Goal: Transaction & Acquisition: Book appointment/travel/reservation

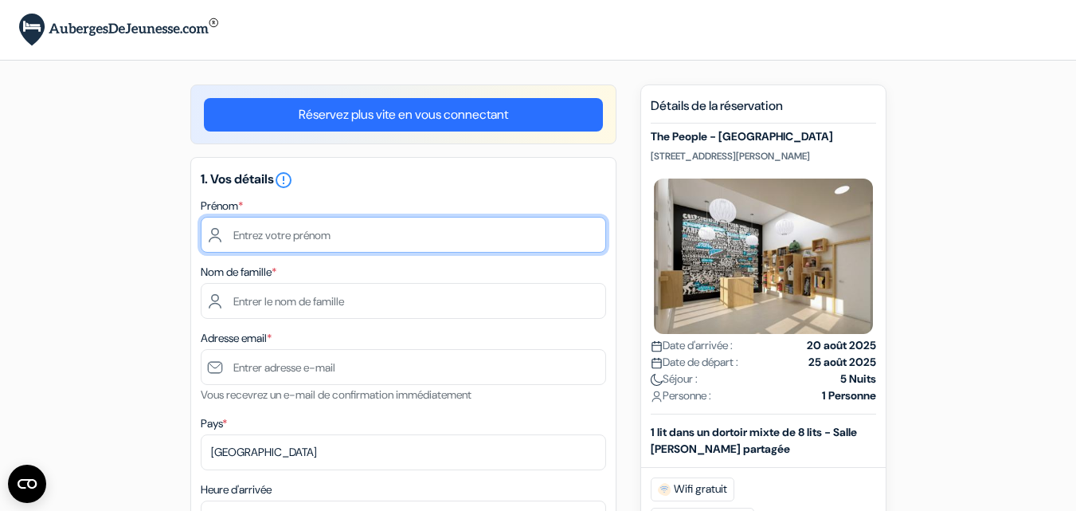
click at [363, 241] on input "text" at bounding box center [404, 235] width 406 height 36
type input "Fabien"
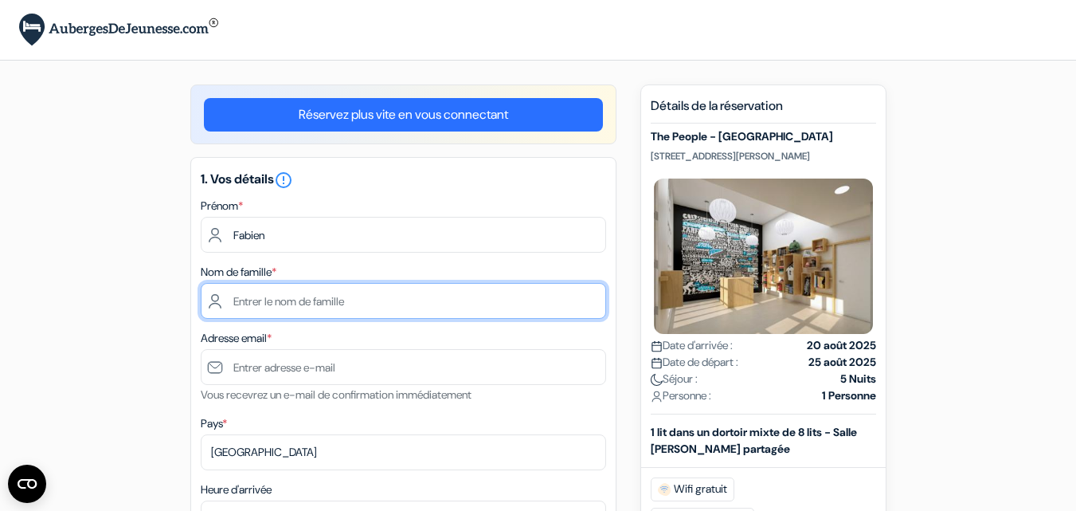
click at [363, 297] on input "text" at bounding box center [404, 301] width 406 height 36
type input "Julienne"
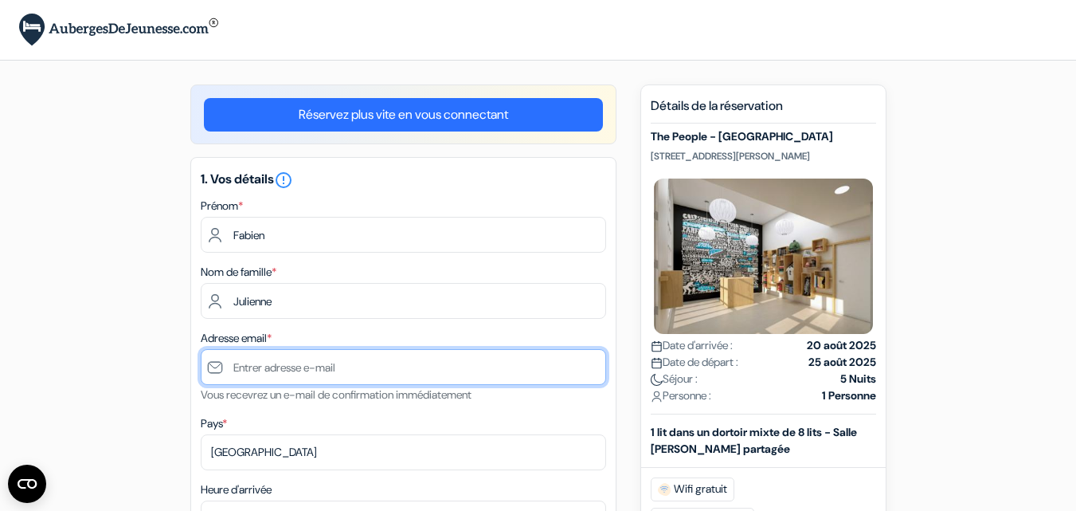
click at [351, 361] on input "text" at bounding box center [404, 367] width 406 height 36
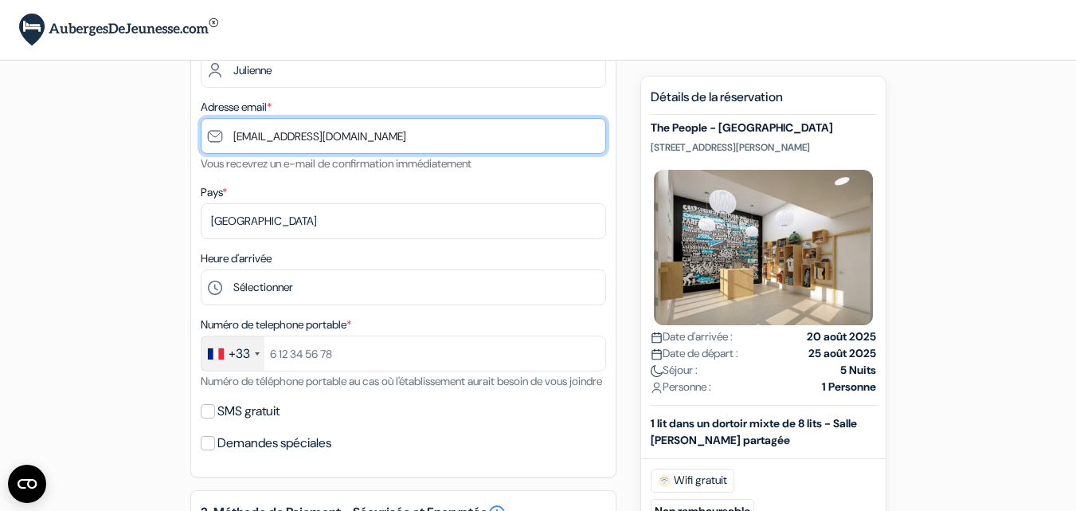
scroll to position [233, 0]
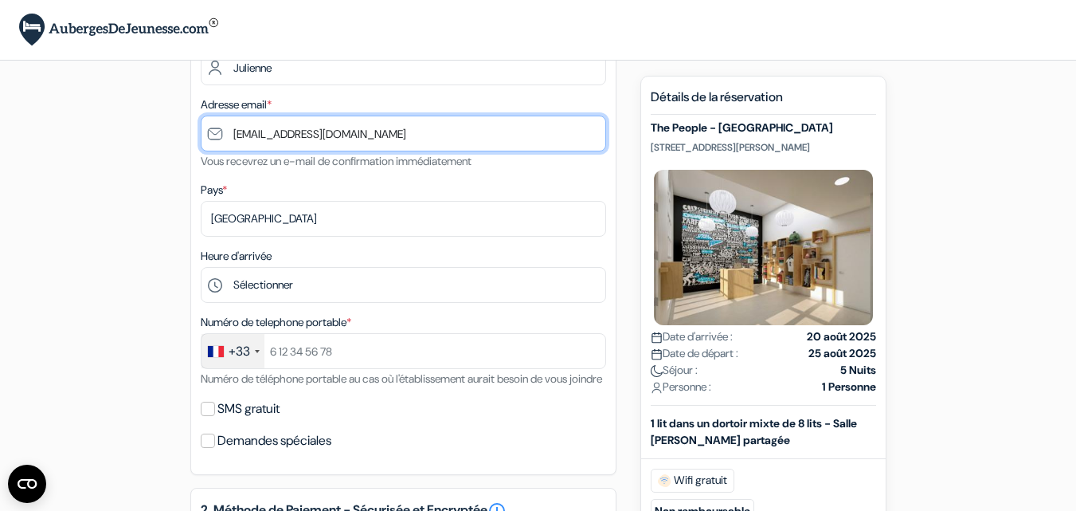
type input "[EMAIL_ADDRESS][DOMAIN_NAME]"
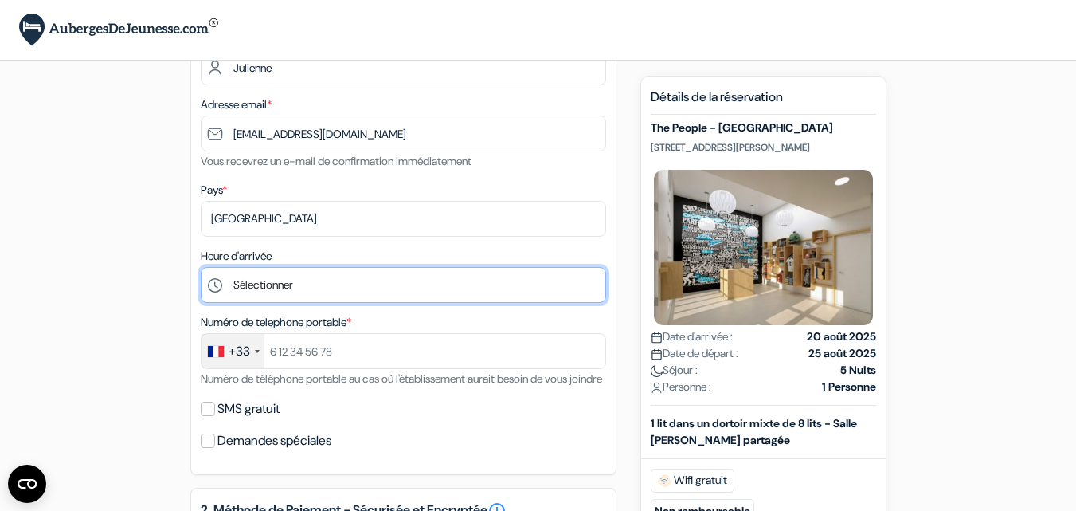
click at [340, 279] on select "Sélectionner 1:00 2:00 3:00 4:00 5:00 6:00 7:00 8:00 9:00 10:00 11:00 12:00 13:…" at bounding box center [404, 285] width 406 height 36
select select "19"
click at [201, 267] on select "Sélectionner 1:00 2:00 3:00 4:00 5:00 6:00 7:00 8:00 9:00 10:00 11:00 12:00 13:…" at bounding box center [404, 285] width 406 height 36
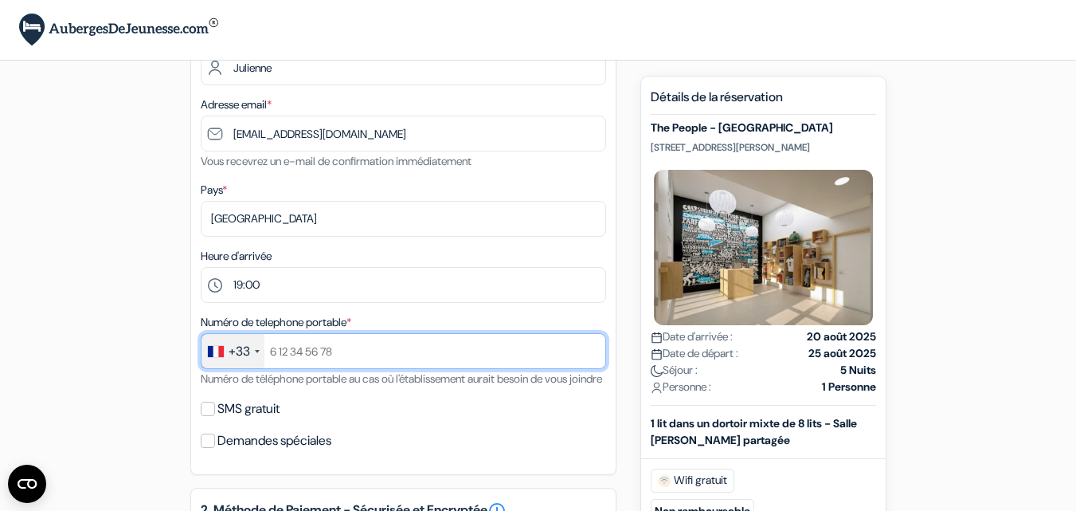
click at [438, 347] on input "text" at bounding box center [404, 351] width 406 height 36
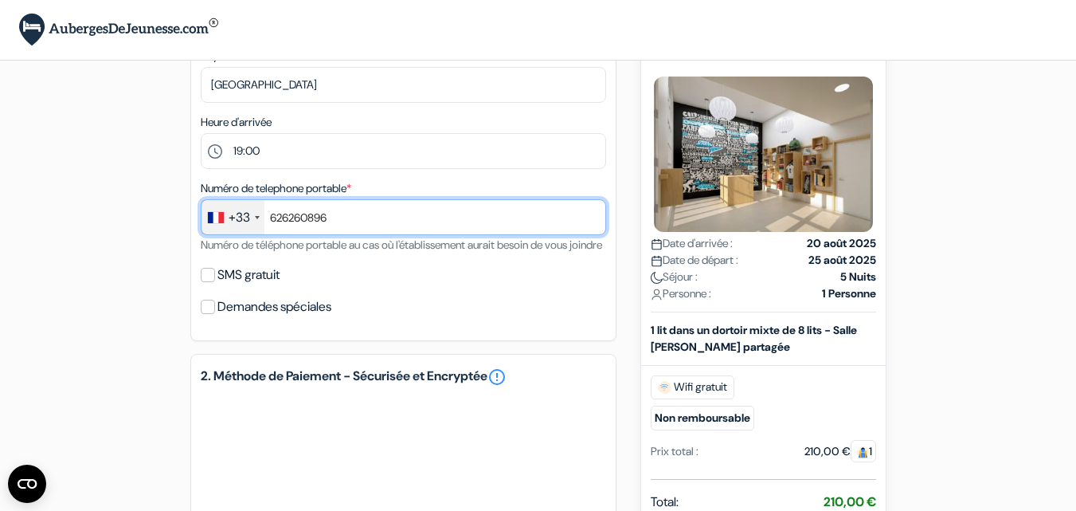
scroll to position [518, 0]
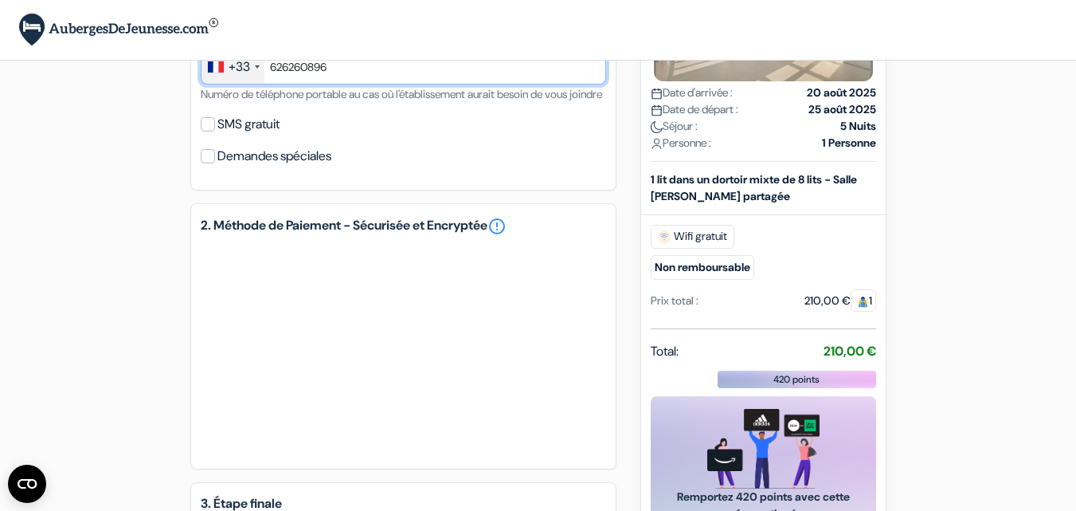
type input "626260896"
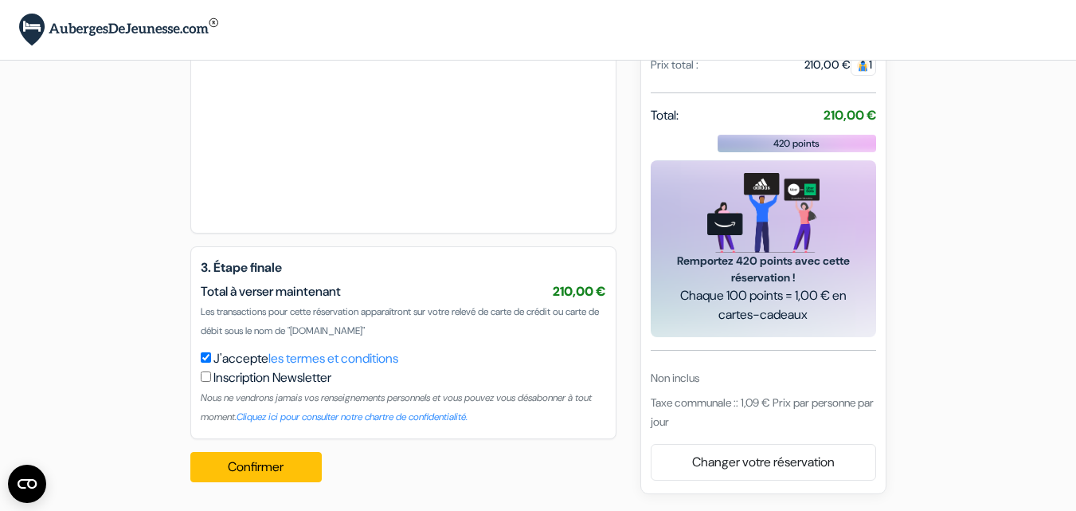
scroll to position [773, 0]
click at [257, 473] on button "Confirmer Loading..." at bounding box center [256, 467] width 132 height 30
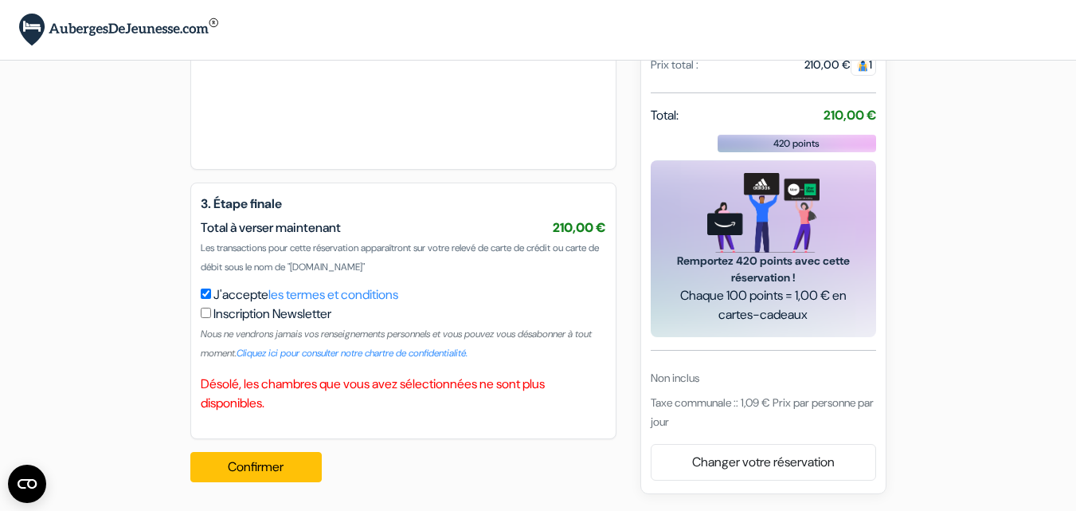
scroll to position [834, 0]
click at [744, 472] on link "Changer votre réservation" at bounding box center [764, 463] width 224 height 30
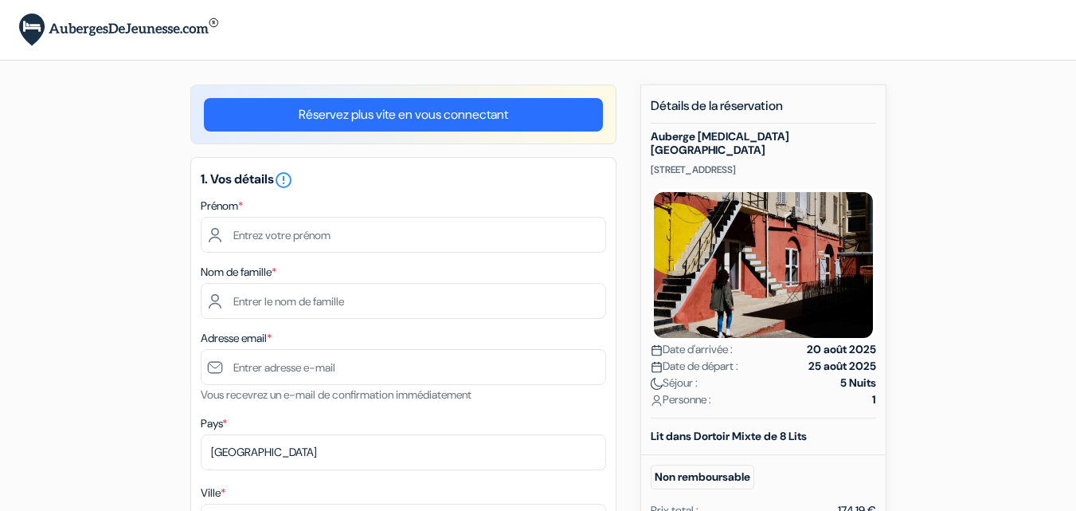
type input "Fabien"
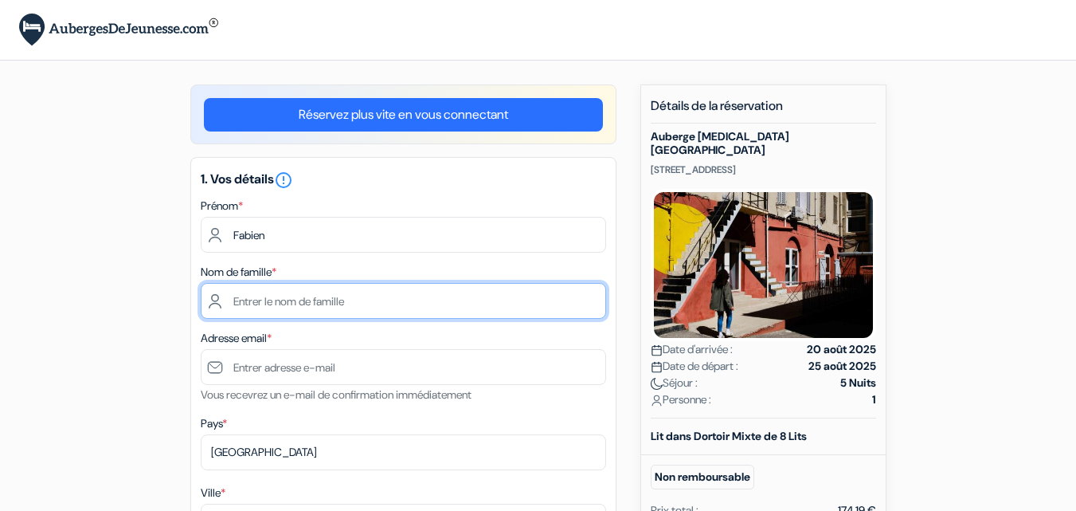
click at [311, 297] on input "text" at bounding box center [404, 301] width 406 height 36
type input "Julienne"
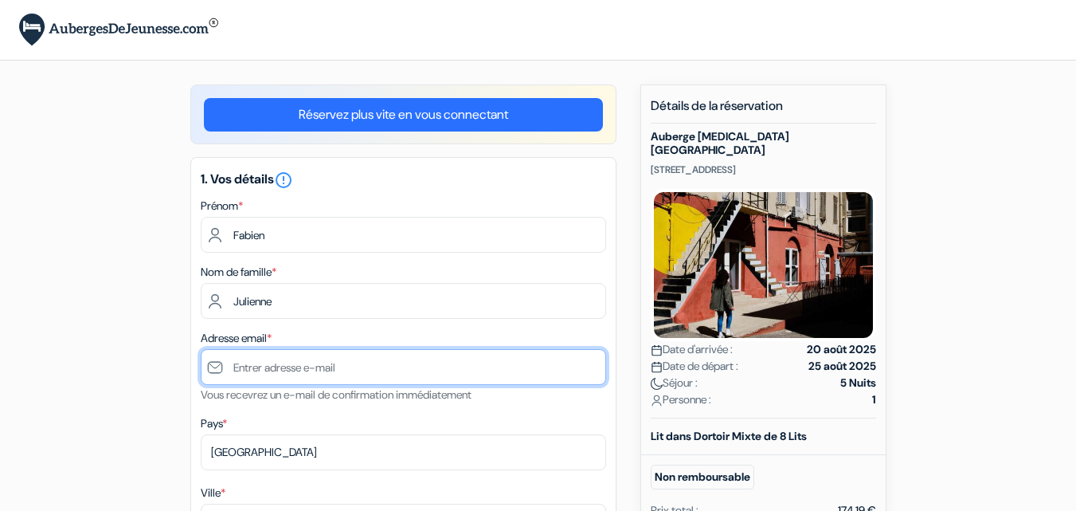
click at [315, 367] on input "text" at bounding box center [404, 367] width 406 height 36
type input "[EMAIL_ADDRESS][DOMAIN_NAME]"
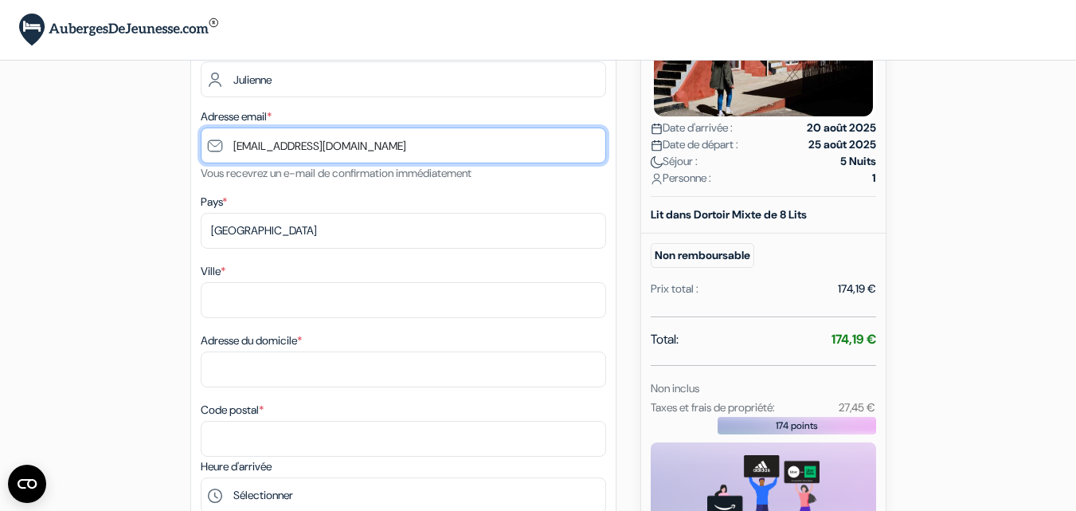
scroll to position [231, 0]
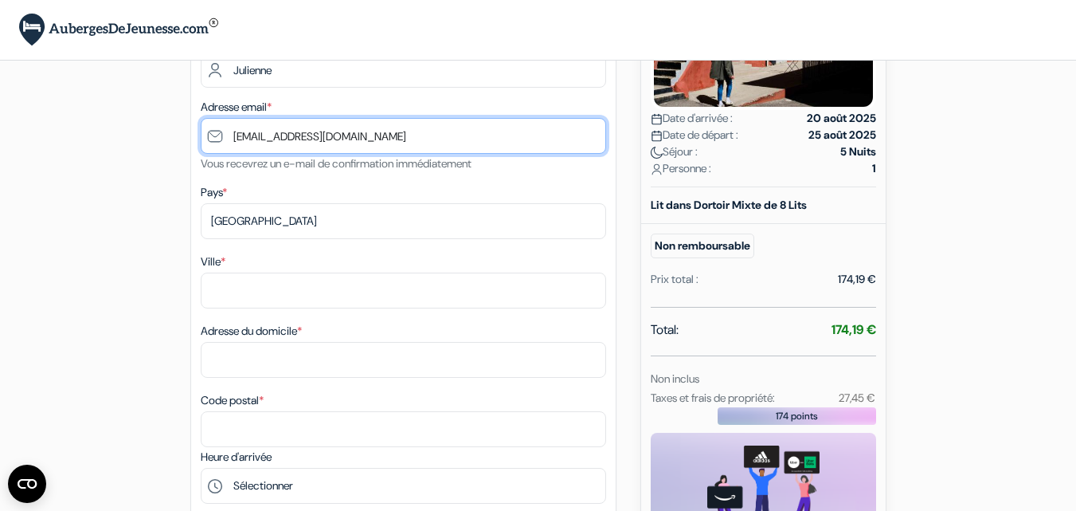
drag, startPoint x: 1088, startPoint y: 135, endPoint x: 1087, endPoint y: 212, distance: 76.5
click at [1076, 212] on html "Langue Fermer Monnaie Fermer" at bounding box center [538, 487] width 1076 height 1437
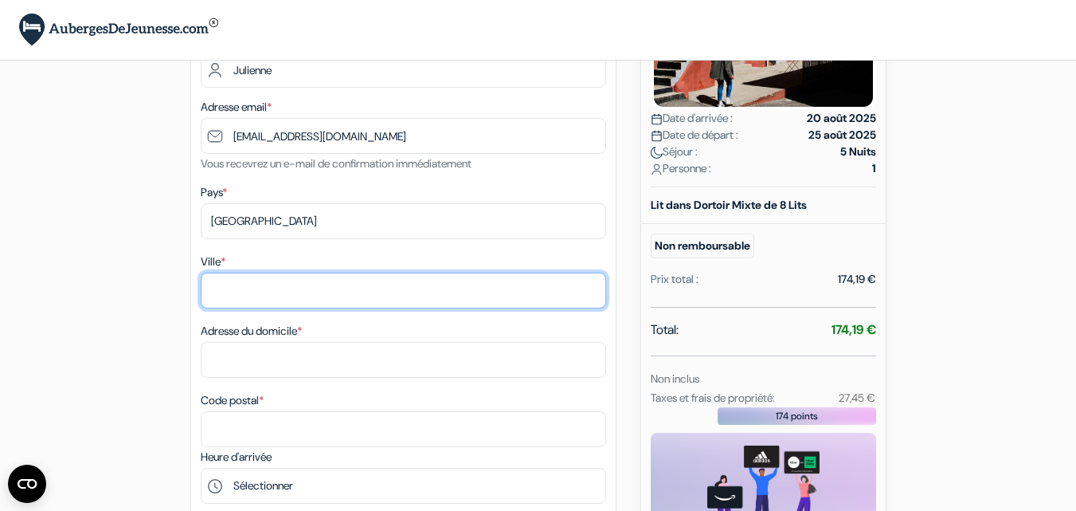
click at [421, 292] on input "Ville *" at bounding box center [404, 290] width 406 height 36
type input "Paris"
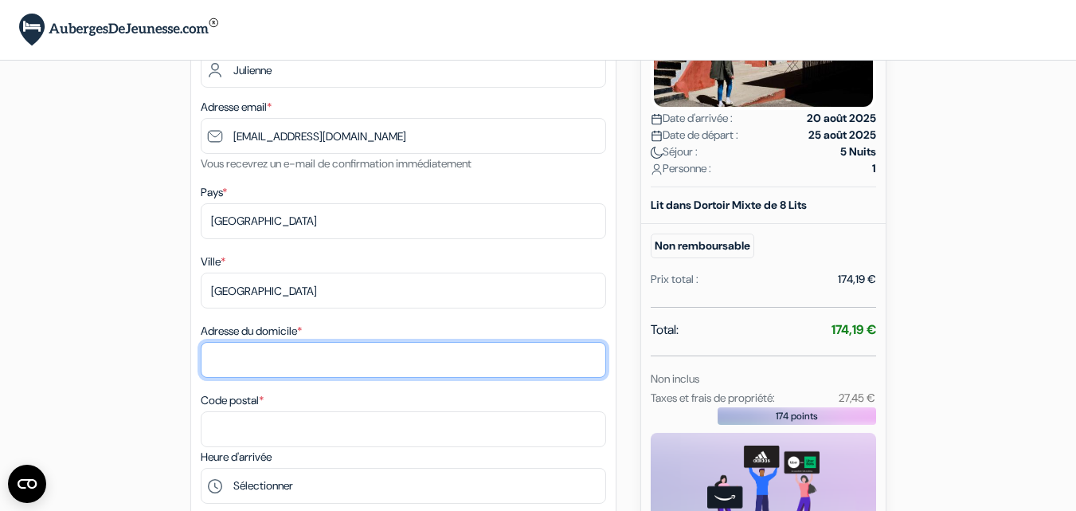
click at [355, 358] on input "Adresse du domicile *" at bounding box center [404, 360] width 406 height 36
type input "90 rue des Orteaux"
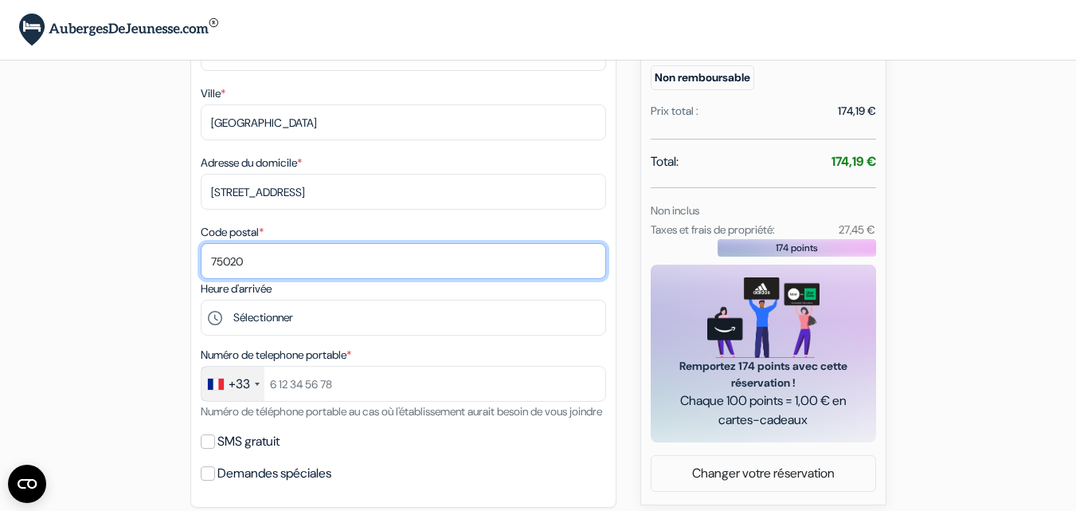
scroll to position [447, 0]
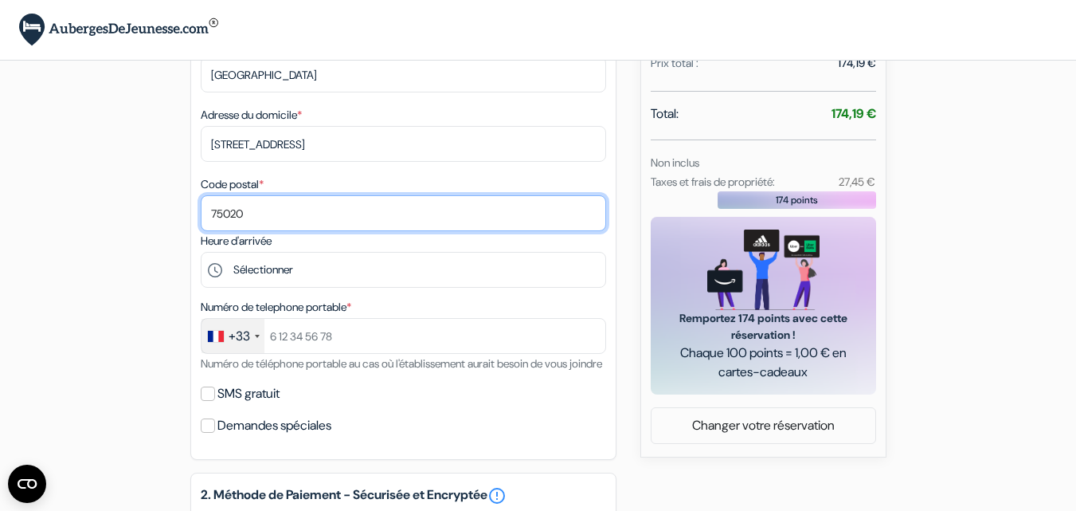
type input "75020"
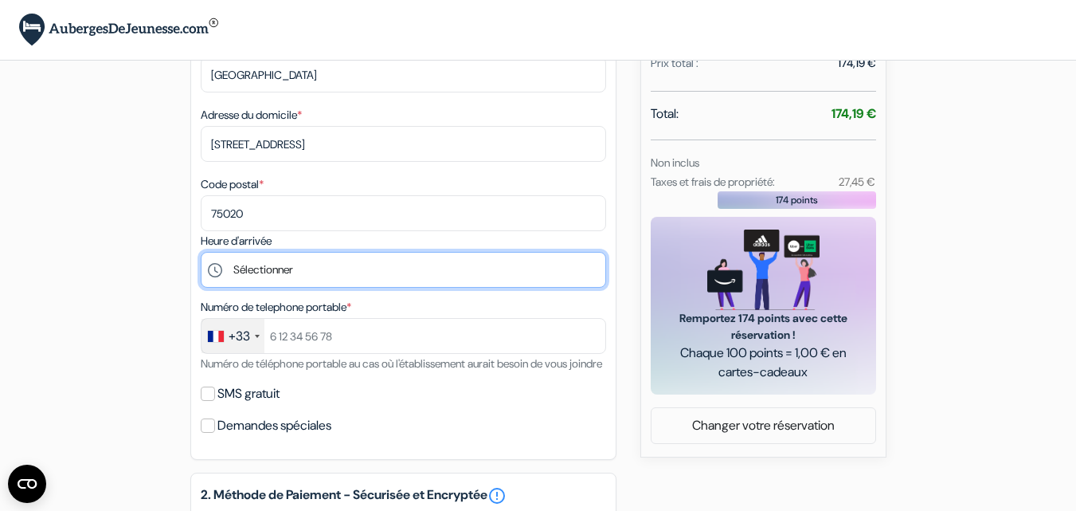
click at [288, 272] on select "Sélectionner 15:00 16:00 17:00 18:00 19:00 20:00 21:00 22:00 23:00 0:00" at bounding box center [404, 270] width 406 height 36
select select "19"
click at [201, 252] on select "Sélectionner 15:00 16:00 17:00 18:00 19:00 20:00 21:00 22:00 23:00 0:00" at bounding box center [404, 270] width 406 height 36
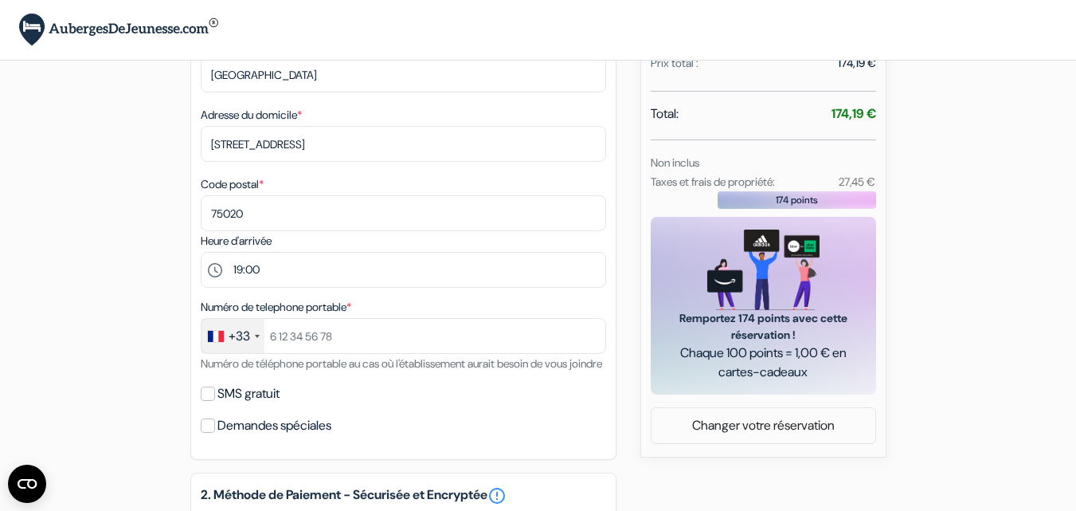
click at [302, 354] on div "Numéro de telephone portable * +33 France +33 United Kingdom +44 Germany (Deuts…" at bounding box center [404, 335] width 406 height 76
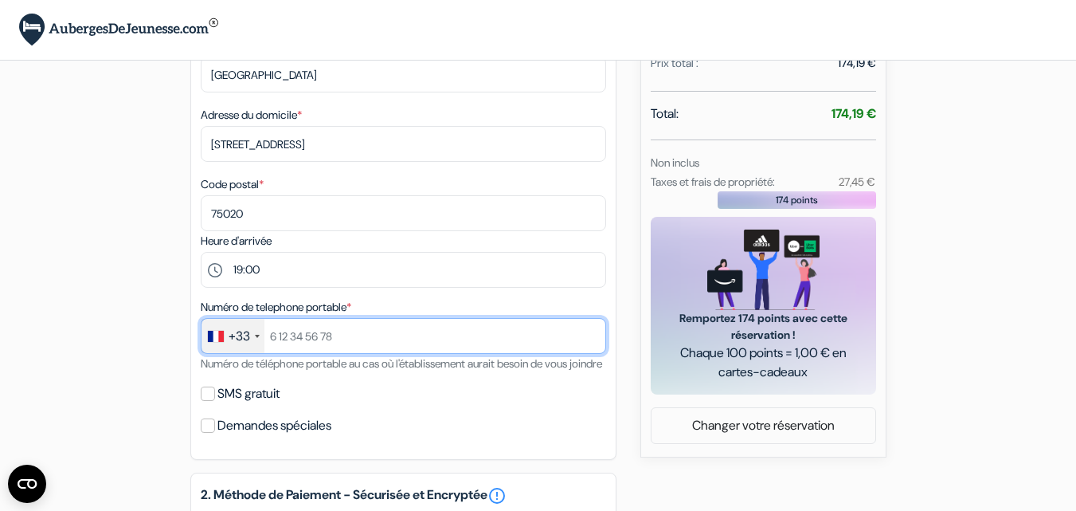
click at [303, 333] on input "text" at bounding box center [404, 336] width 406 height 36
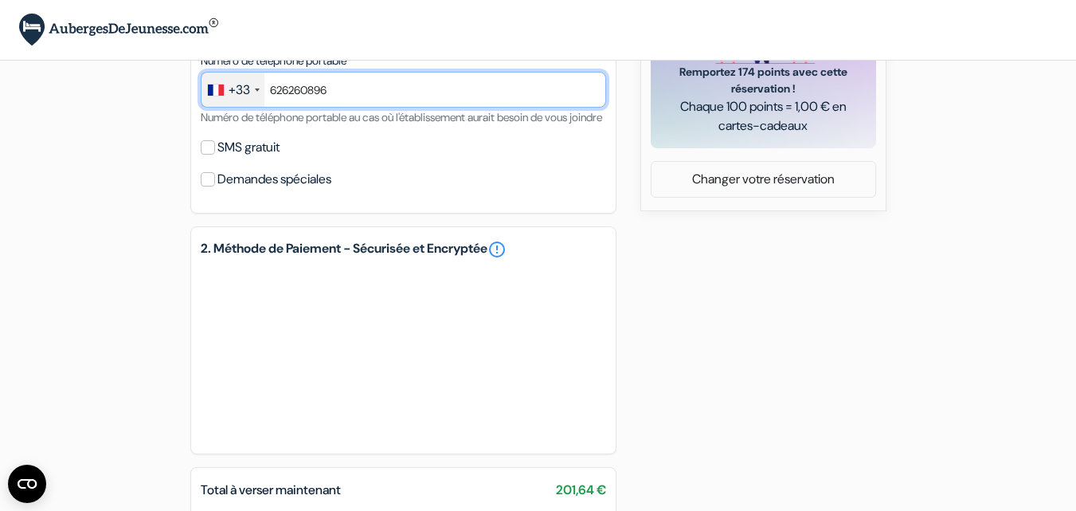
scroll to position [723, 0]
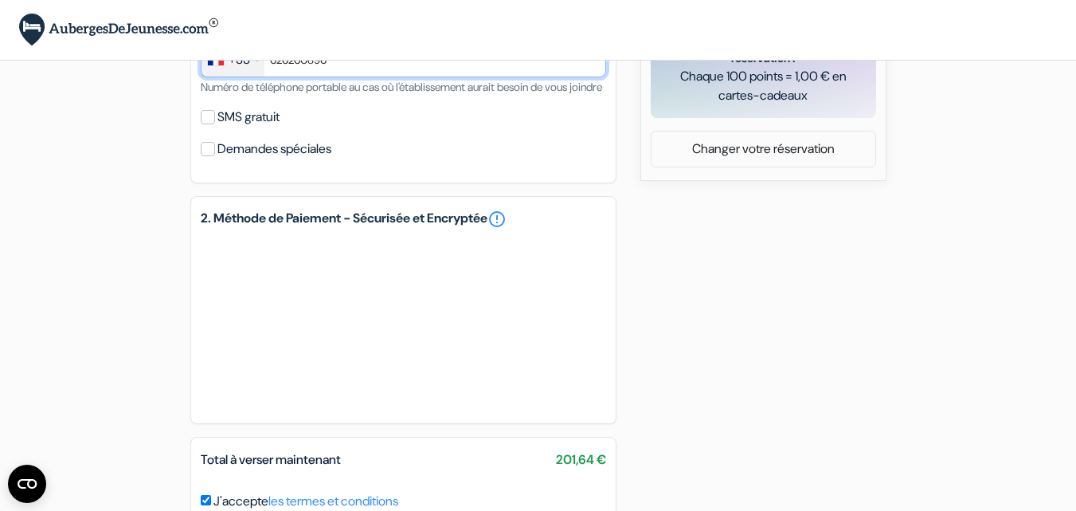
type input "626260896"
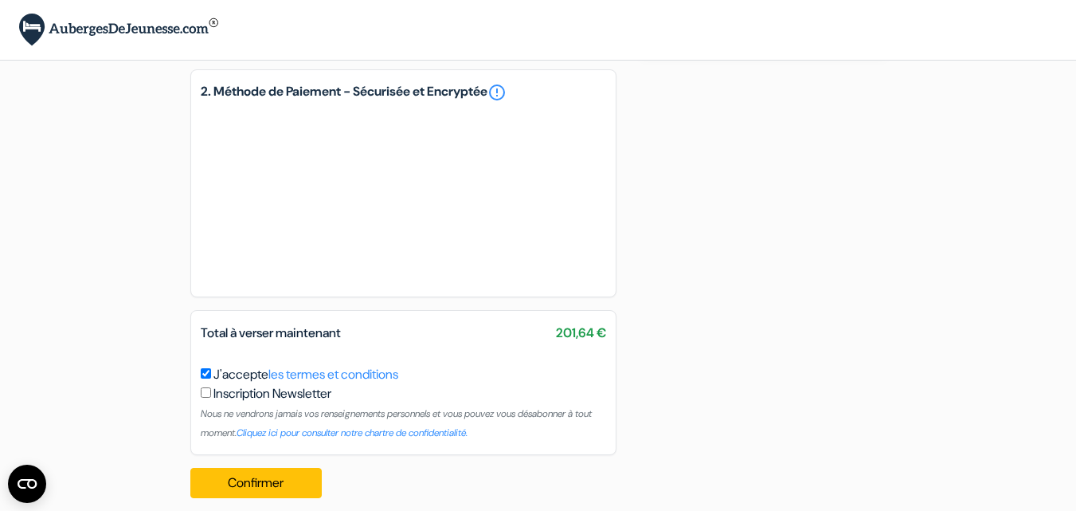
scroll to position [885, 0]
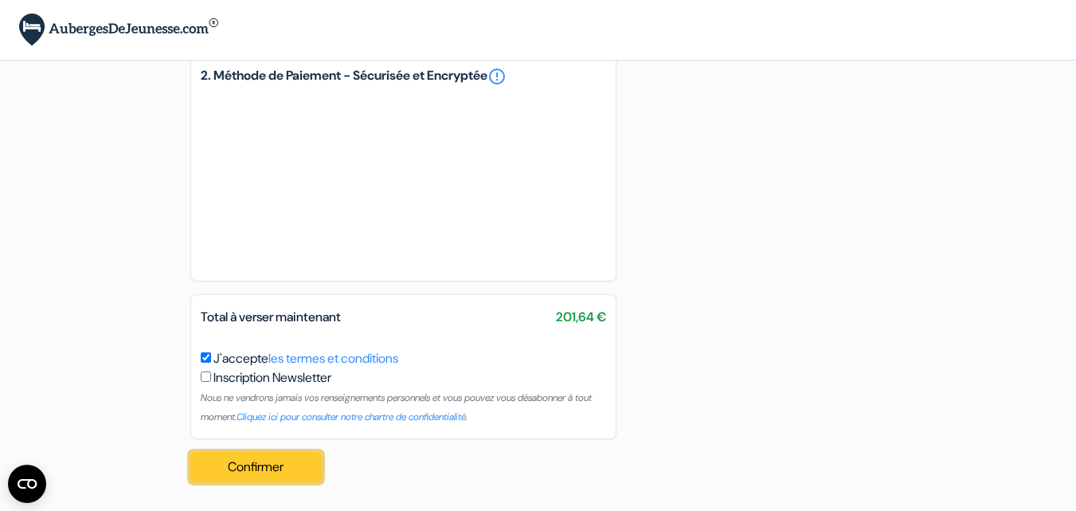
click at [218, 465] on button "Confirmer Loading..." at bounding box center [256, 467] width 132 height 30
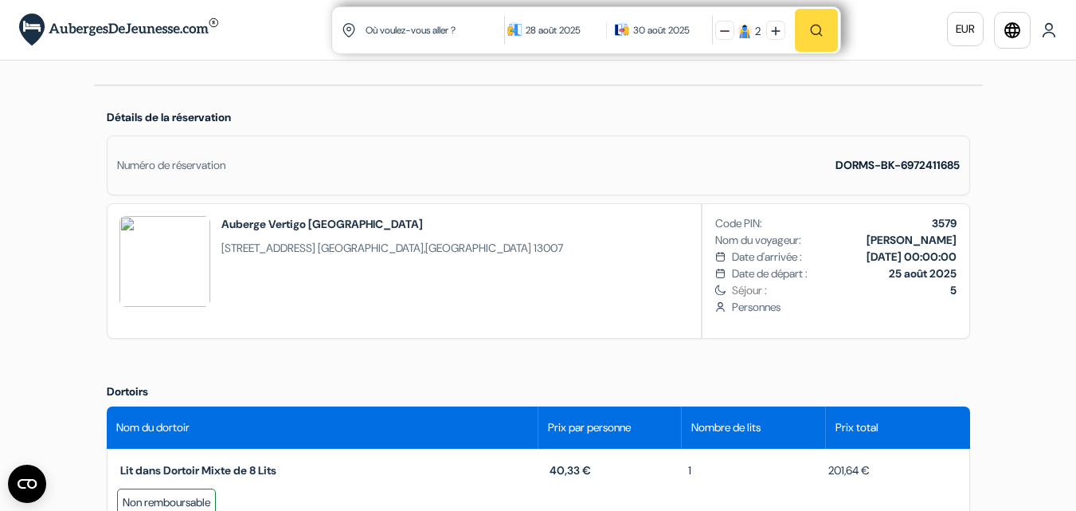
scroll to position [324, 0]
